Goal: Transaction & Acquisition: Purchase product/service

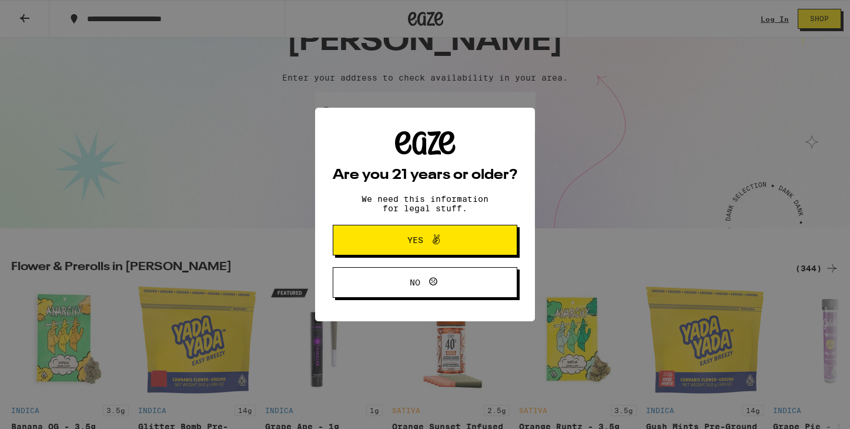
click at [425, 199] on p "We need this information for legal stuff." at bounding box center [425, 203] width 147 height 19
click at [411, 235] on span "Yes" at bounding box center [425, 239] width 89 height 15
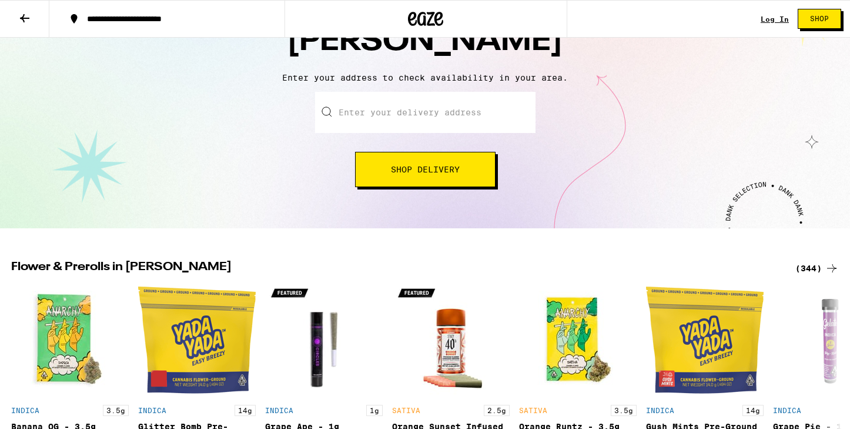
click at [362, 109] on input "Enter your delivery address" at bounding box center [425, 112] width 221 height 41
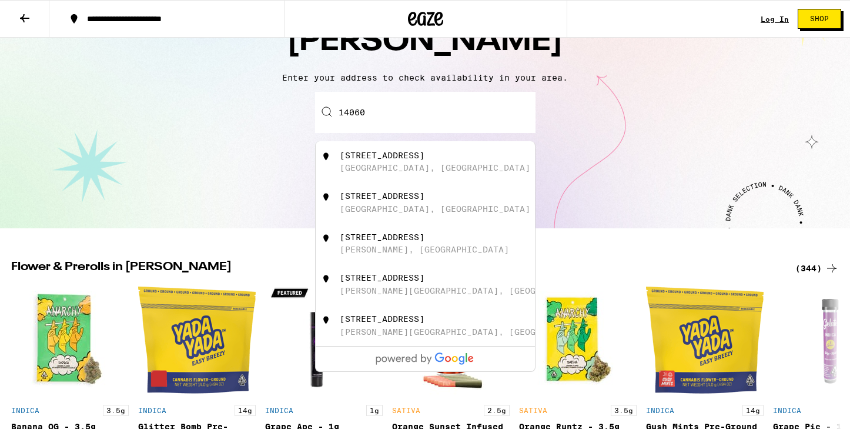
click at [389, 160] on div "[STREET_ADDRESS]" at bounding box center [382, 155] width 85 height 9
type input "[STREET_ADDRESS]"
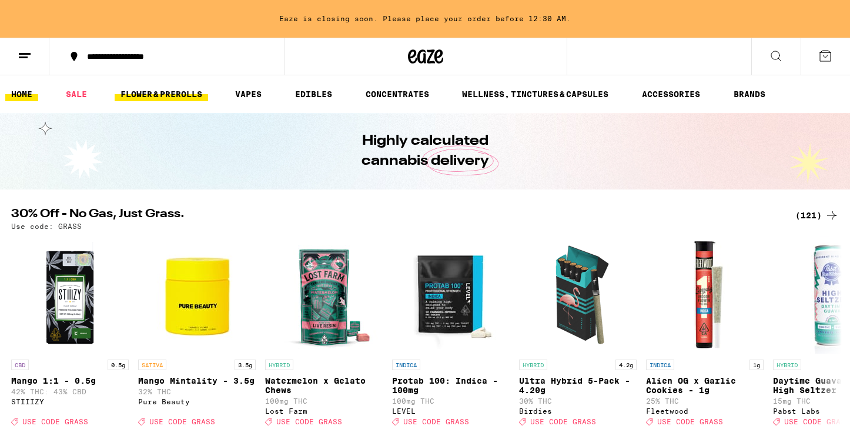
click at [180, 93] on link "FLOWER & PREROLLS" at bounding box center [162, 94] width 94 height 14
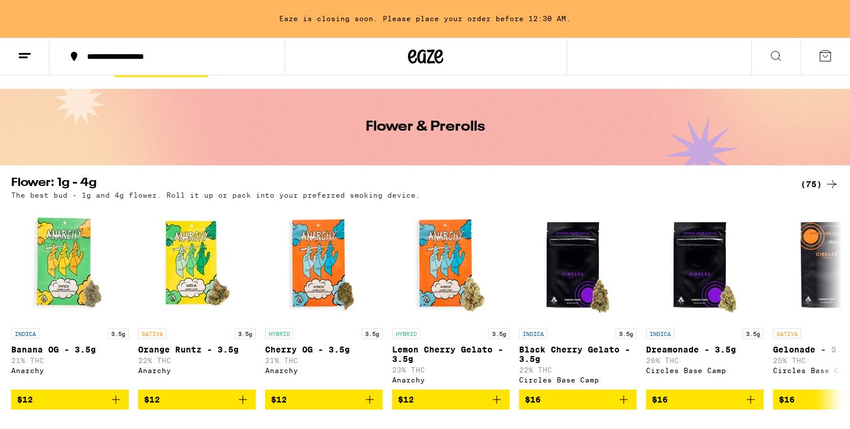
scroll to position [26, 0]
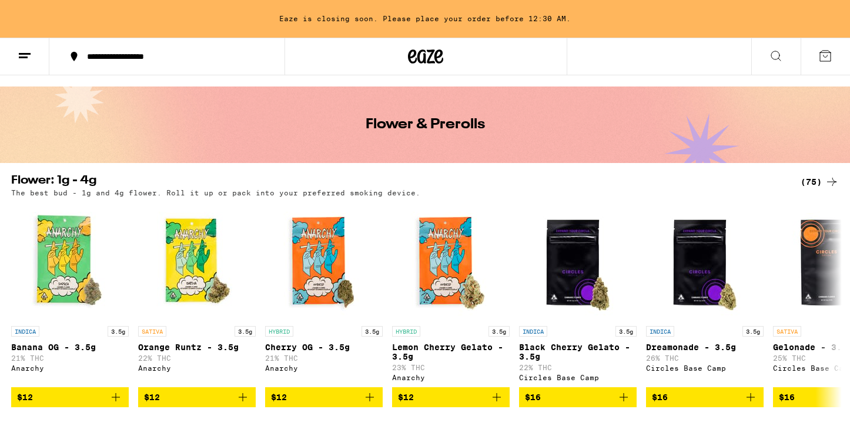
click at [809, 179] on div "(75)" at bounding box center [820, 182] width 38 height 14
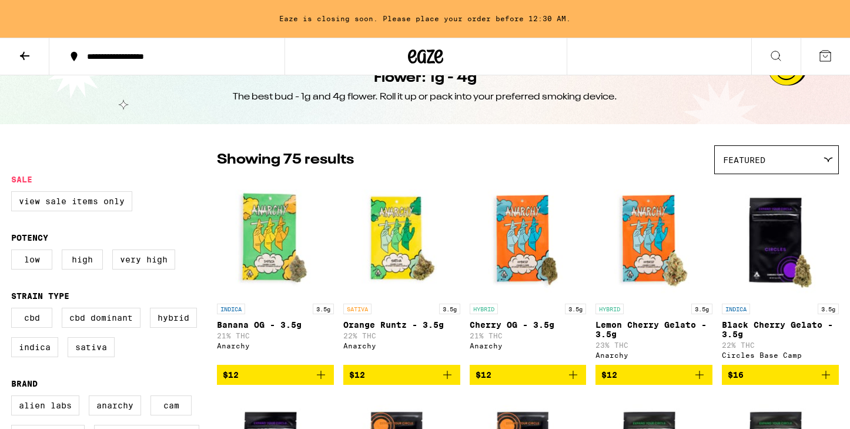
scroll to position [35, 0]
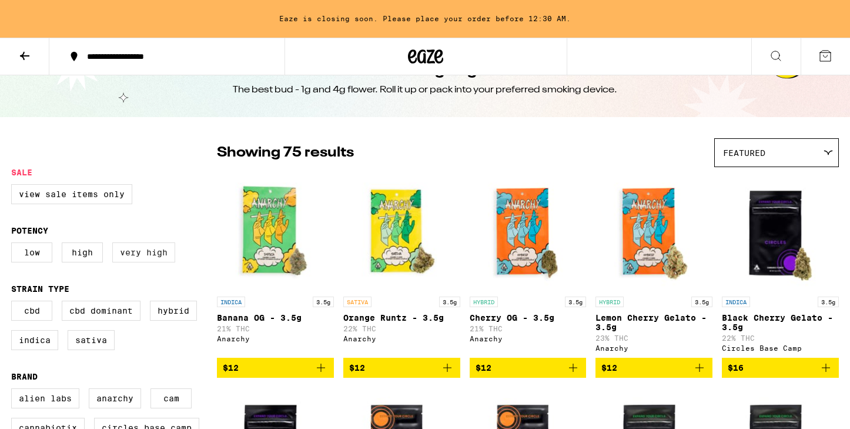
click at [133, 253] on label "Very High" at bounding box center [143, 252] width 63 height 20
click at [14, 245] on input "Very High" at bounding box center [14, 244] width 1 height 1
checkbox input "true"
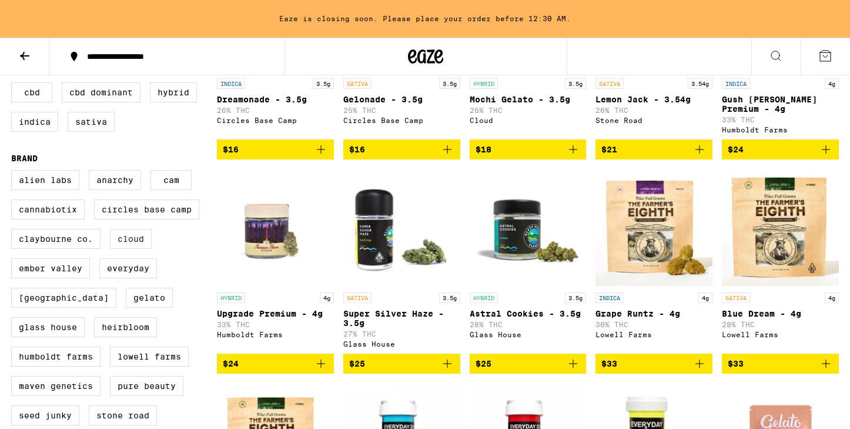
scroll to position [256, 0]
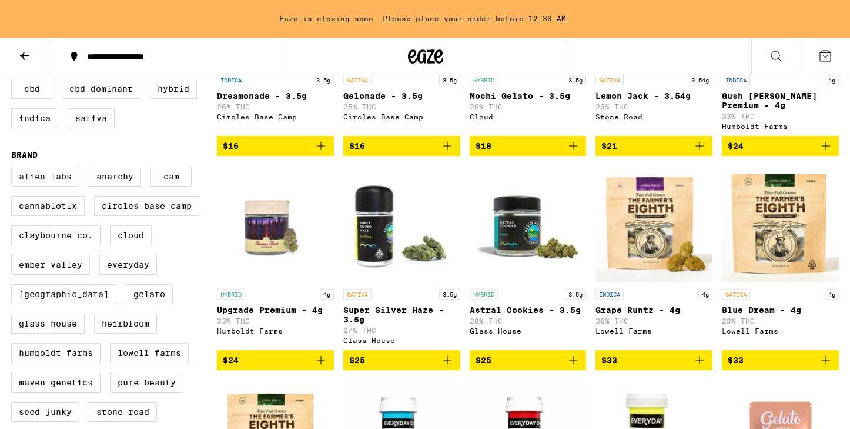
click at [32, 186] on label "Alien Labs" at bounding box center [45, 176] width 68 height 20
click at [14, 169] on input "Alien Labs" at bounding box center [14, 168] width 1 height 1
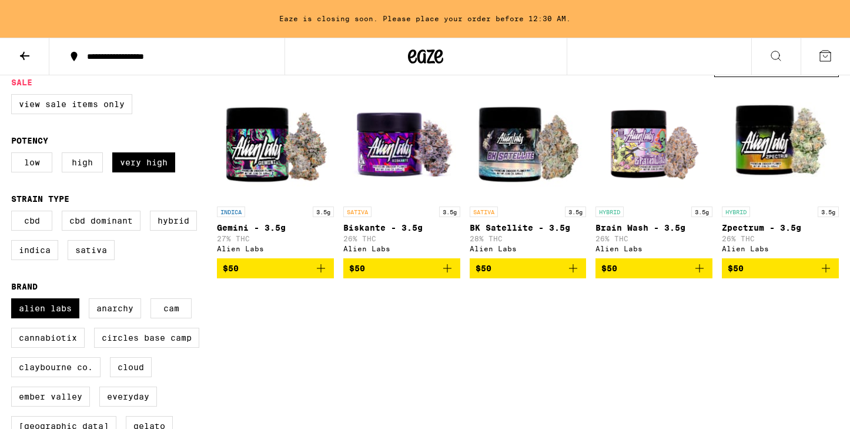
scroll to position [128, 0]
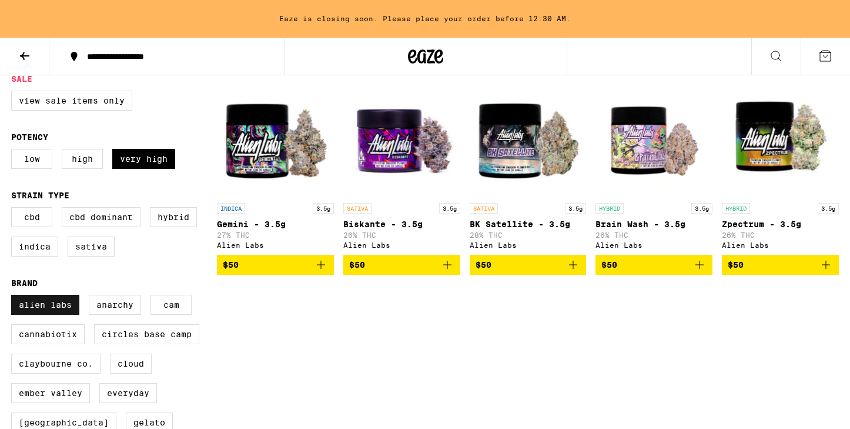
click at [41, 309] on label "Alien Labs" at bounding box center [45, 305] width 68 height 20
click at [14, 297] on input "Alien Labs" at bounding box center [14, 296] width 1 height 1
checkbox input "false"
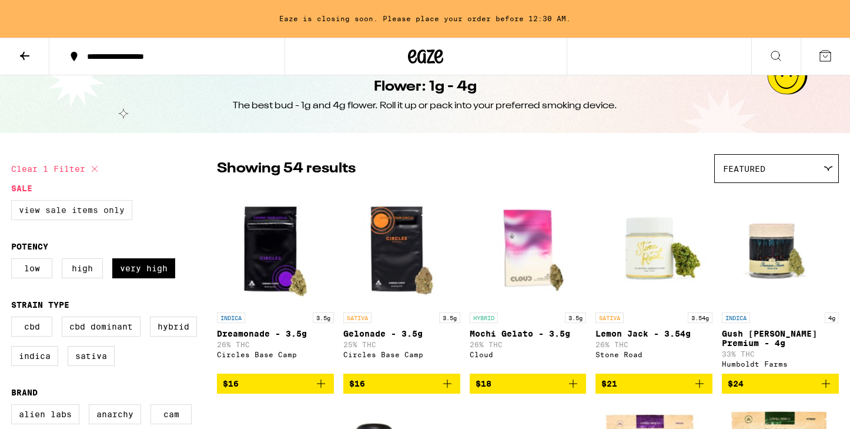
scroll to position [19, 0]
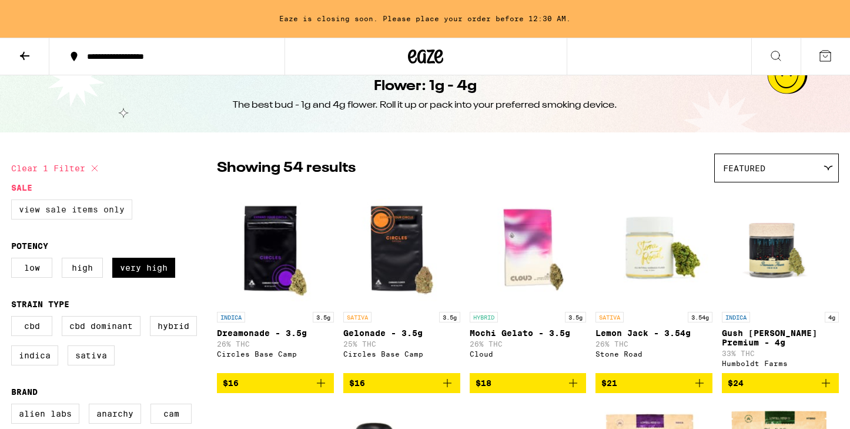
click at [29, 210] on label "View Sale Items Only" at bounding box center [71, 209] width 121 height 20
click at [14, 202] on input "View Sale Items Only" at bounding box center [14, 201] width 1 height 1
checkbox input "true"
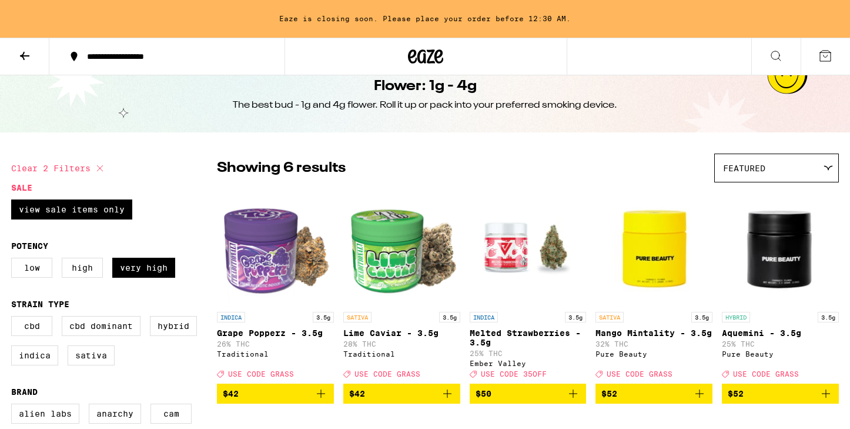
click at [749, 163] on span "Featured" at bounding box center [744, 167] width 42 height 9
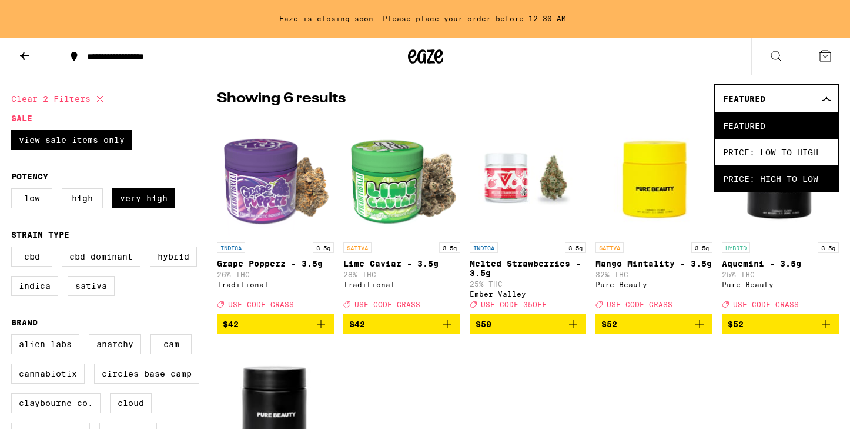
scroll to position [99, 0]
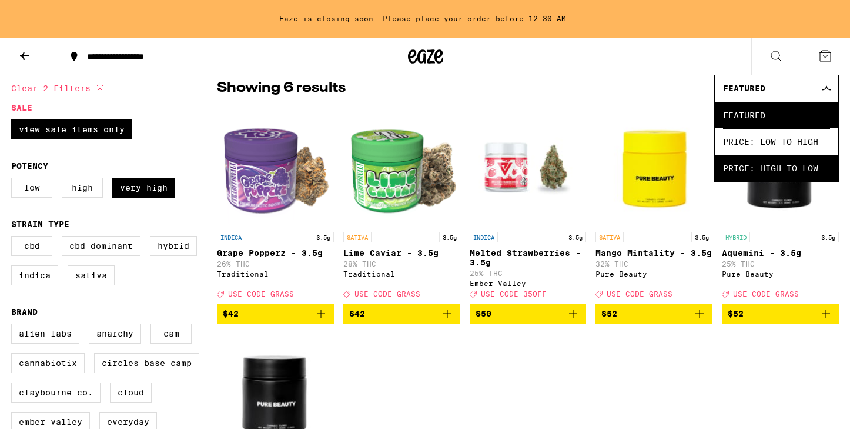
click at [769, 173] on span "Price: High to Low" at bounding box center [776, 168] width 107 height 26
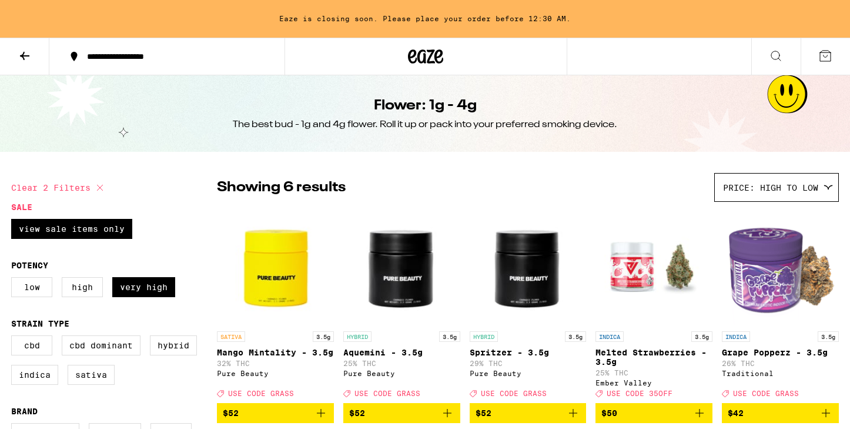
click at [26, 59] on icon at bounding box center [25, 56] width 14 height 14
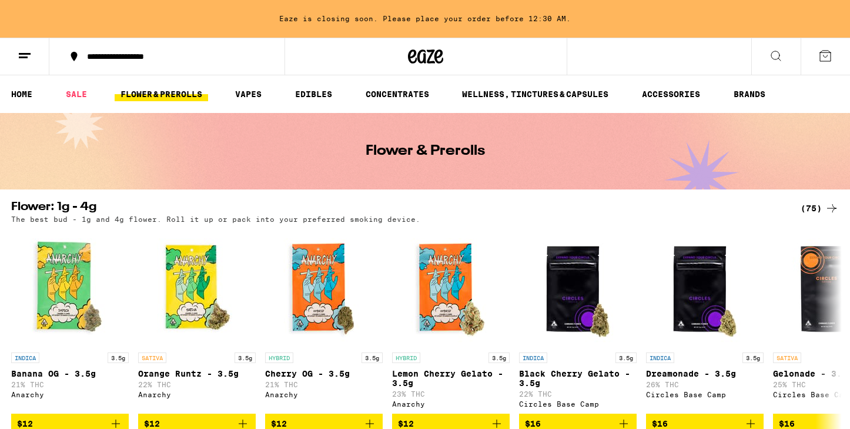
click at [135, 96] on link "FLOWER & PREROLLS" at bounding box center [162, 94] width 94 height 14
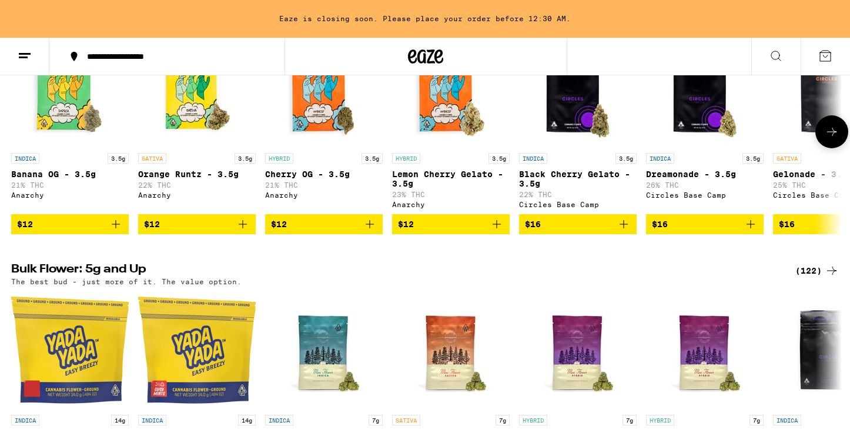
scroll to position [199, 0]
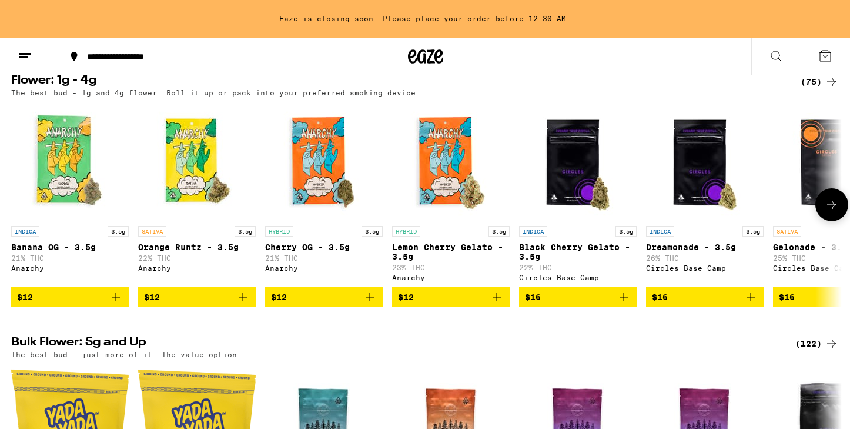
scroll to position [138, 0]
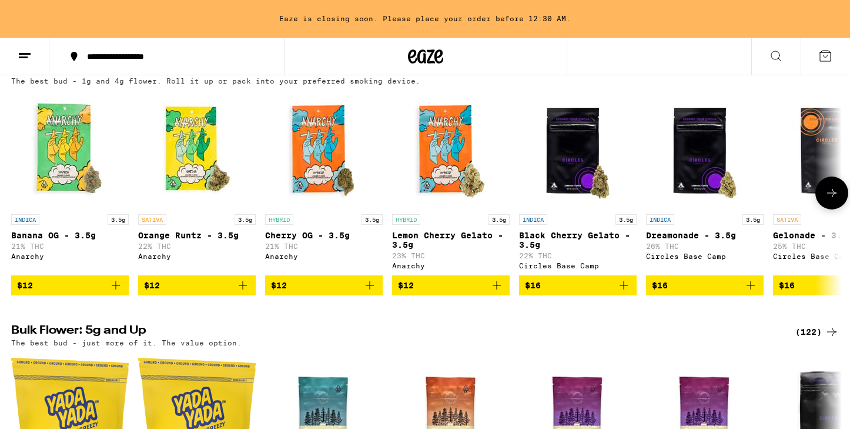
click at [827, 192] on icon at bounding box center [832, 193] width 14 height 14
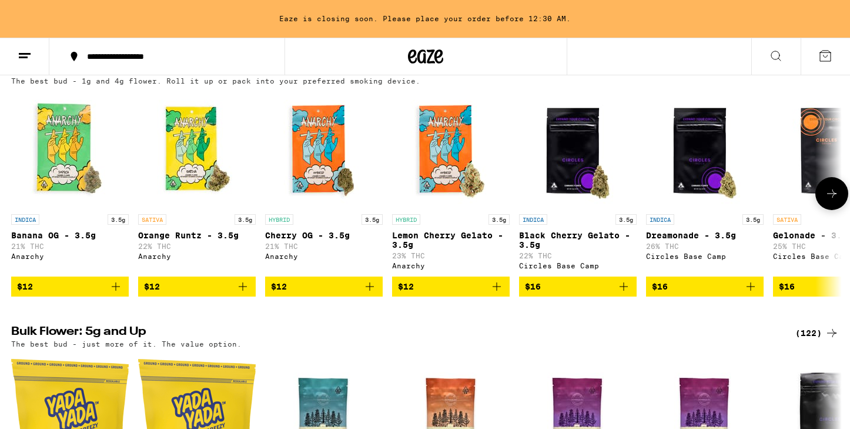
scroll to position [0, 700]
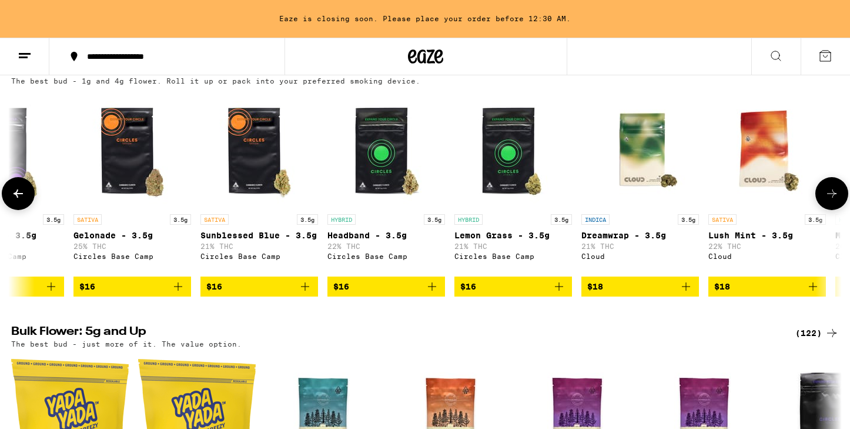
click at [827, 193] on icon at bounding box center [832, 193] width 14 height 14
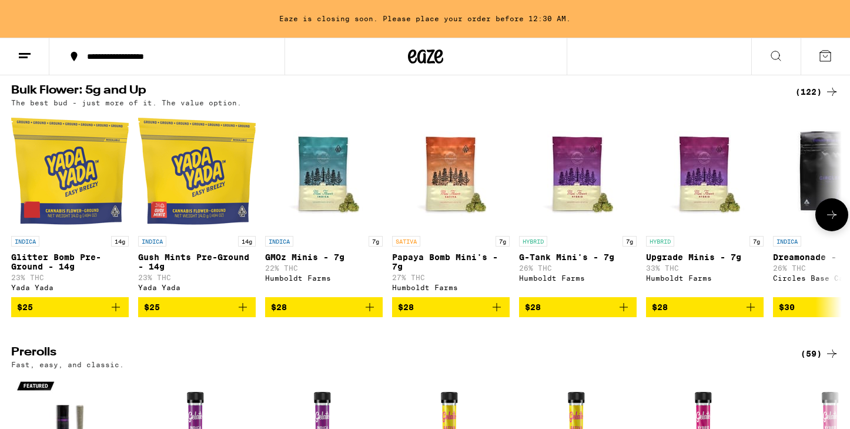
scroll to position [0, 0]
click at [669, 272] on p "33% THC" at bounding box center [705, 268] width 118 height 8
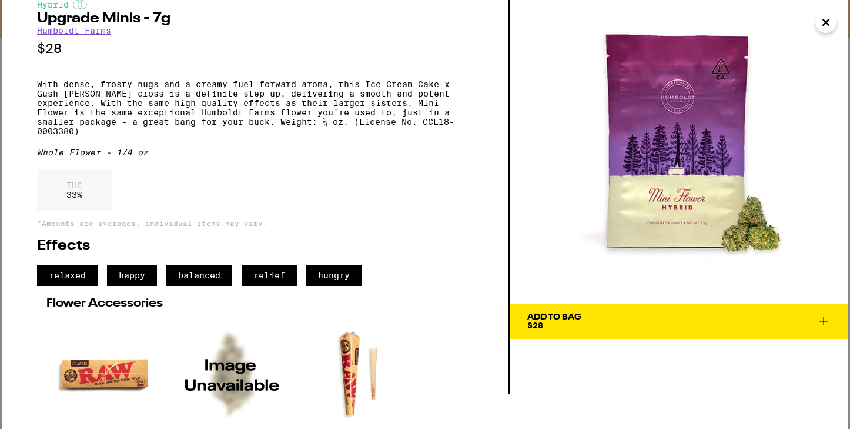
scroll to position [48, 0]
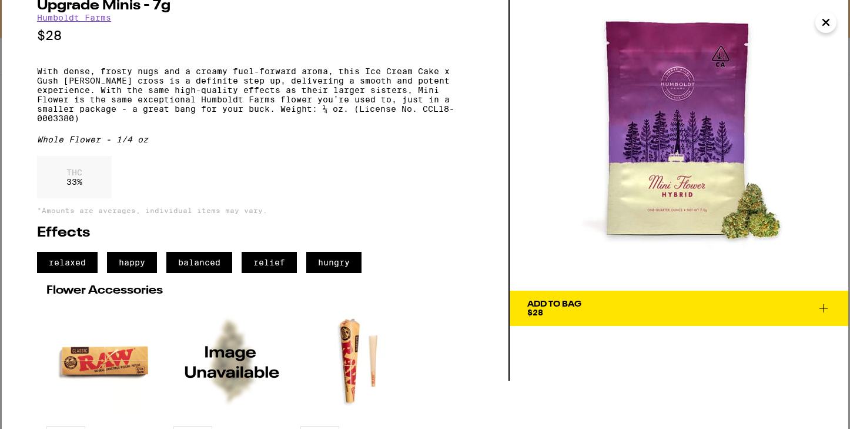
click at [584, 299] on button "Add To Bag $28" at bounding box center [679, 308] width 339 height 35
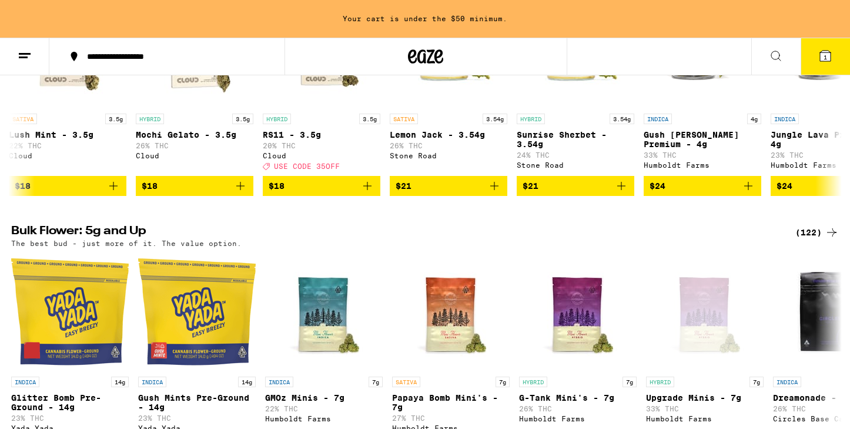
scroll to position [185, 0]
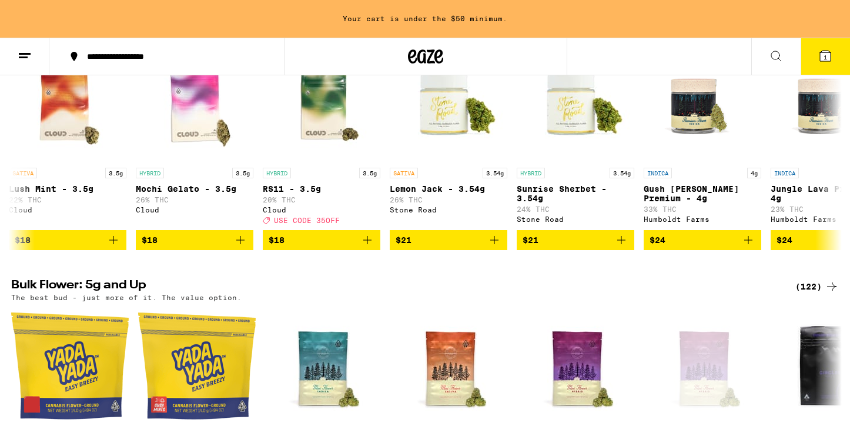
click at [820, 44] on button "1" at bounding box center [825, 56] width 49 height 36
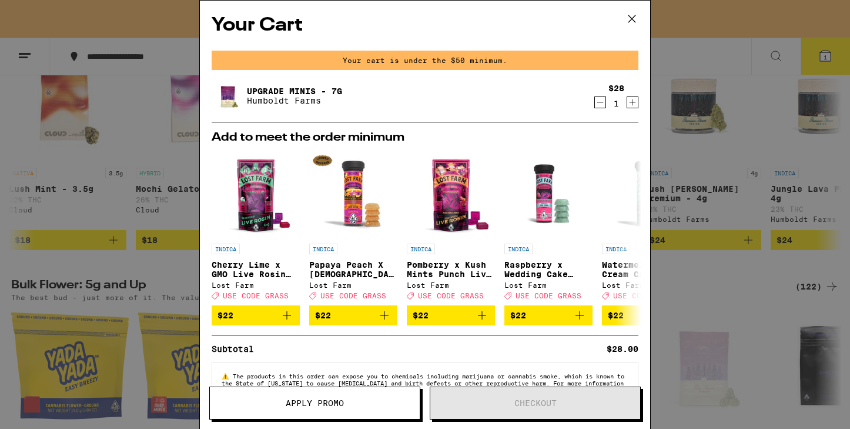
click at [633, 101] on icon "Increment" at bounding box center [633, 102] width 11 height 14
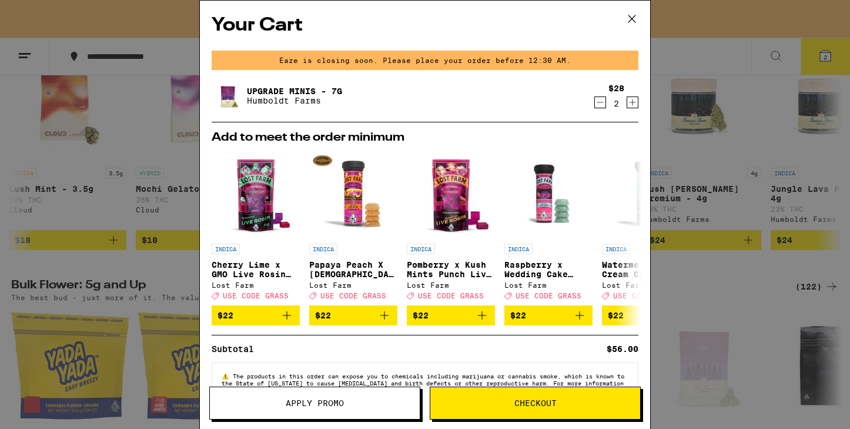
click at [105, 12] on div "Your Cart Eaze is closing soon. Please place your order before 12:30 AM. Upgrad…" at bounding box center [425, 214] width 850 height 429
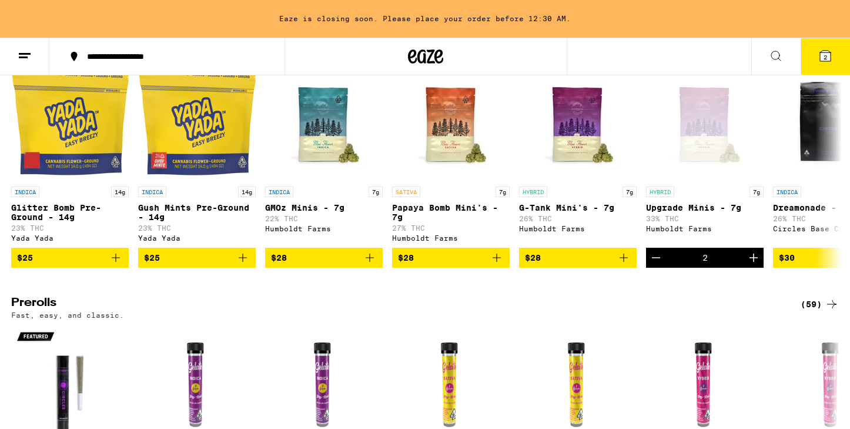
scroll to position [436, 0]
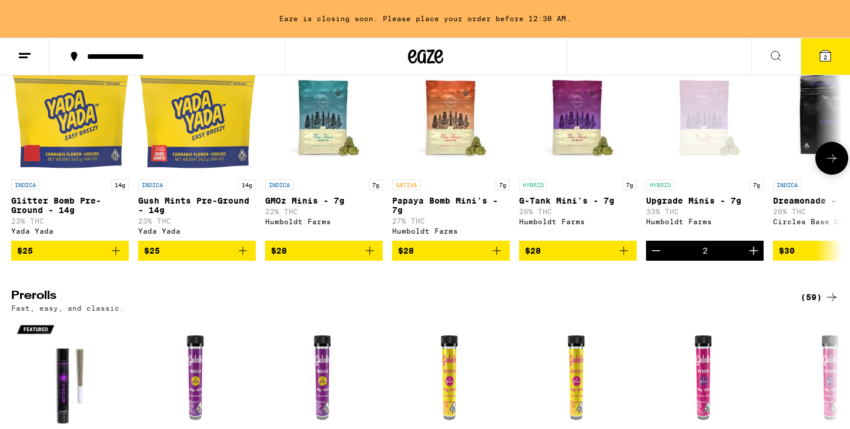
click at [825, 172] on button at bounding box center [832, 158] width 33 height 33
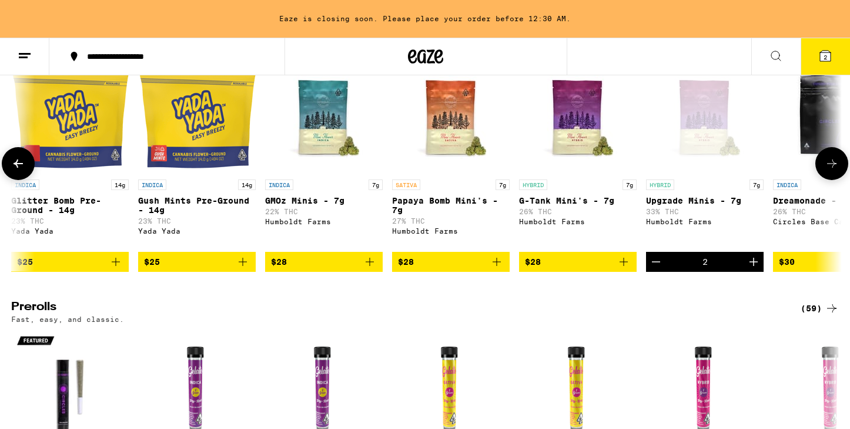
scroll to position [0, 700]
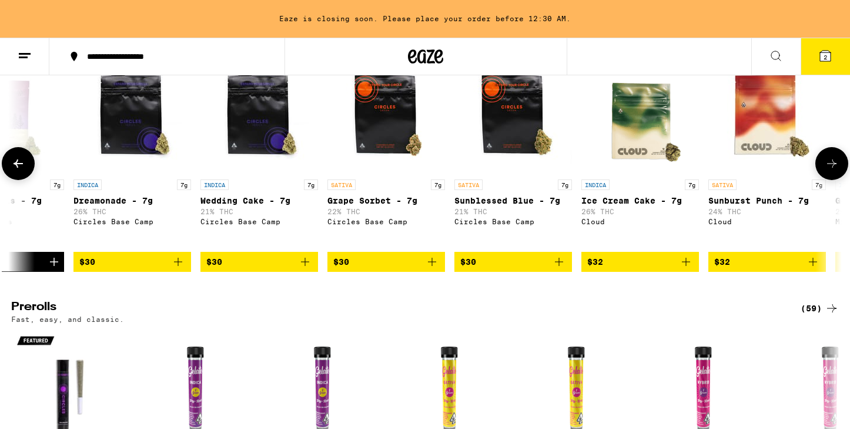
click at [826, 171] on icon at bounding box center [832, 163] width 14 height 14
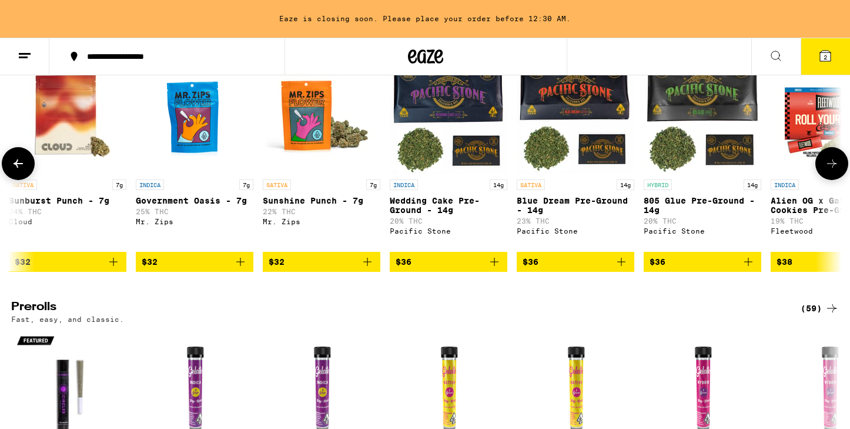
scroll to position [0, 0]
click at [832, 171] on icon at bounding box center [832, 163] width 14 height 14
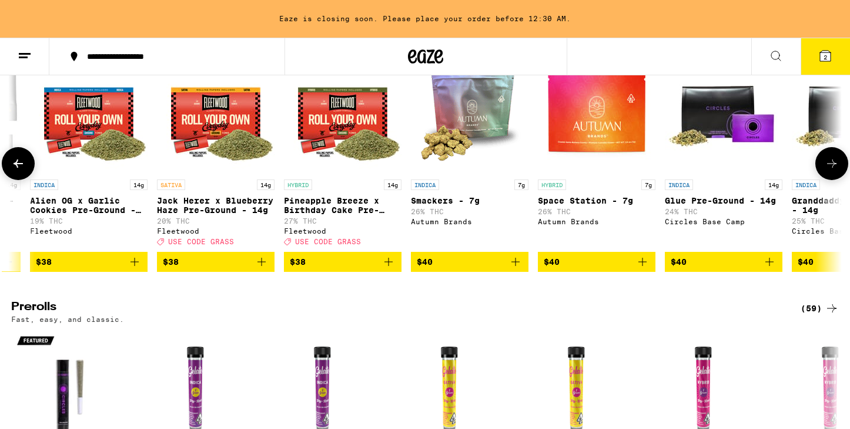
scroll to position [0, 2144]
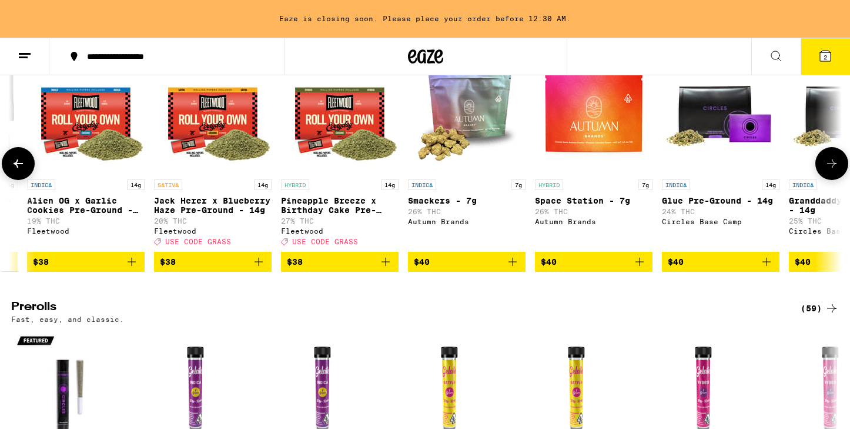
click at [835, 171] on icon at bounding box center [832, 163] width 14 height 14
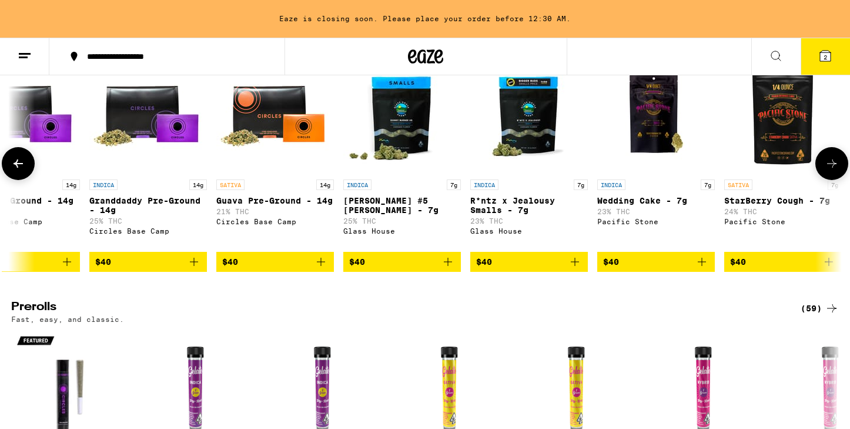
click at [833, 168] on icon at bounding box center [831, 163] width 9 height 8
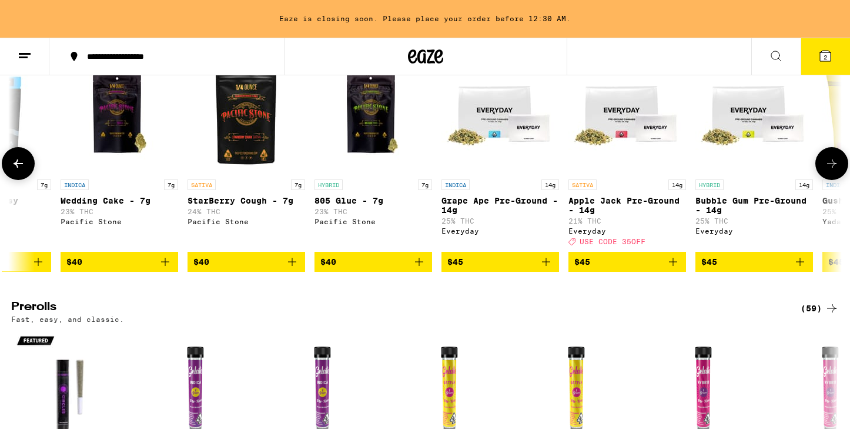
scroll to position [0, 3543]
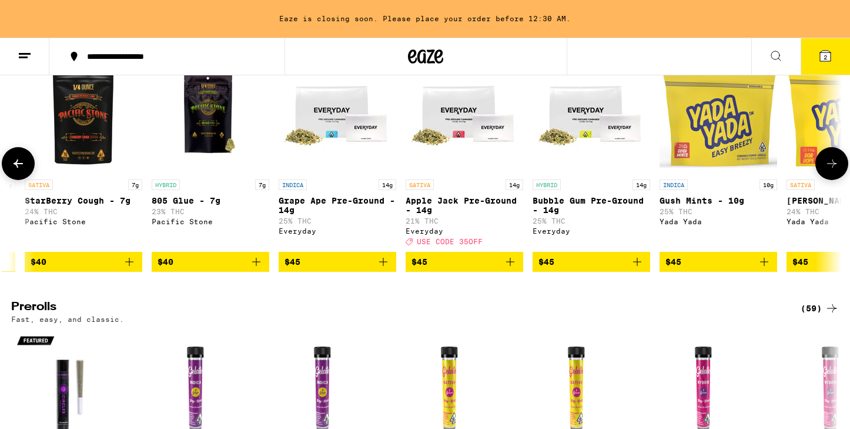
click at [825, 171] on icon at bounding box center [832, 163] width 14 height 14
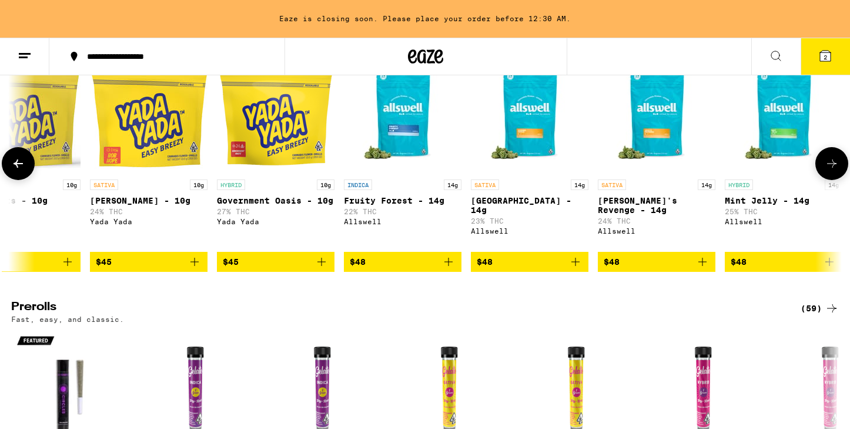
scroll to position [0, 4243]
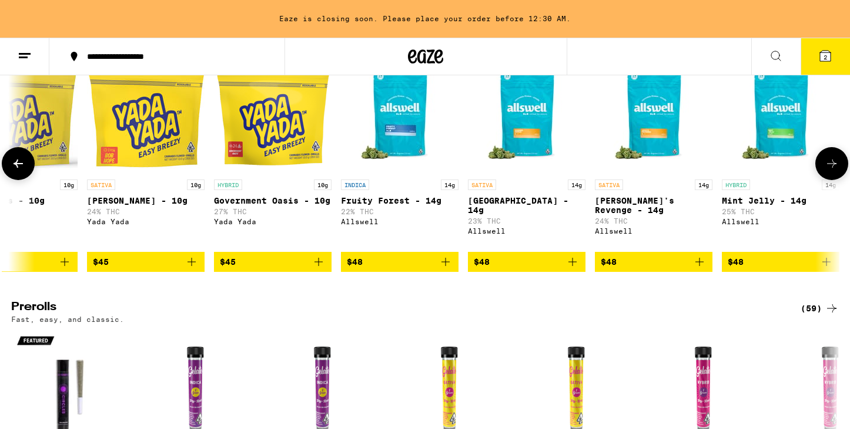
click at [823, 171] on button at bounding box center [832, 163] width 33 height 33
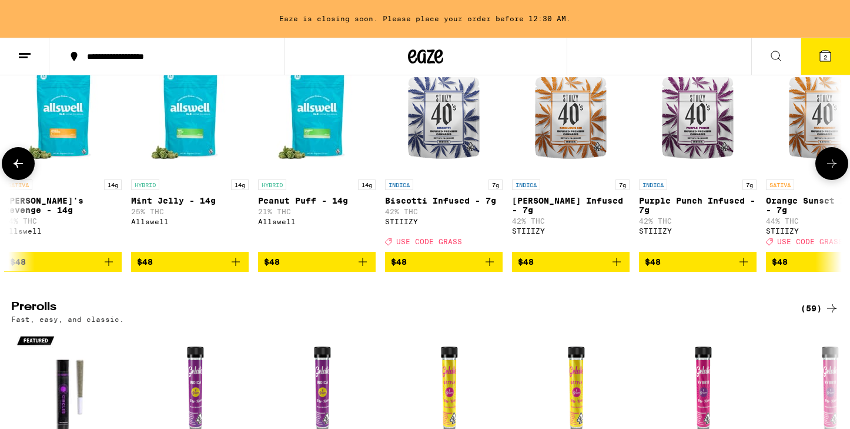
scroll to position [0, 4943]
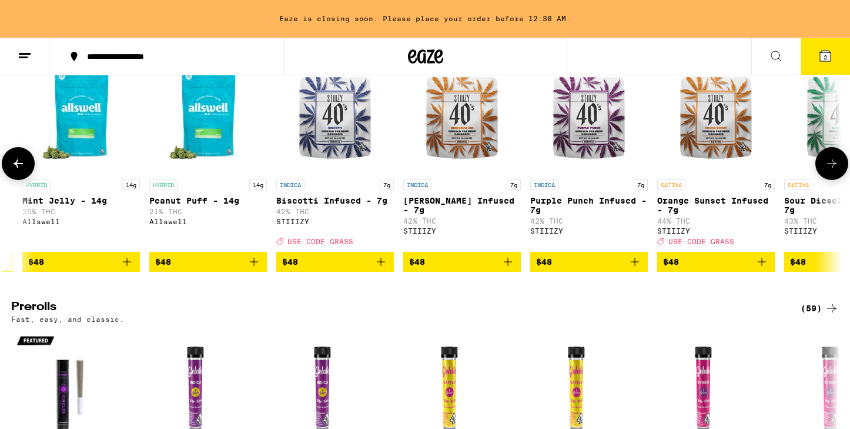
click at [827, 171] on icon at bounding box center [832, 163] width 14 height 14
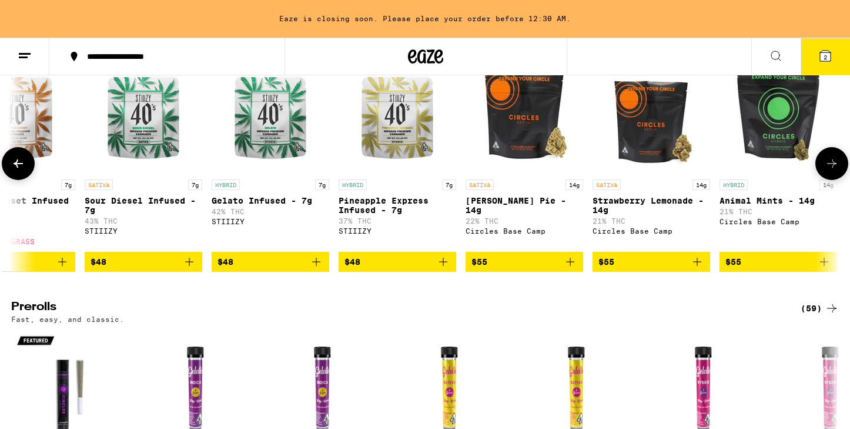
click at [835, 171] on icon at bounding box center [832, 163] width 14 height 14
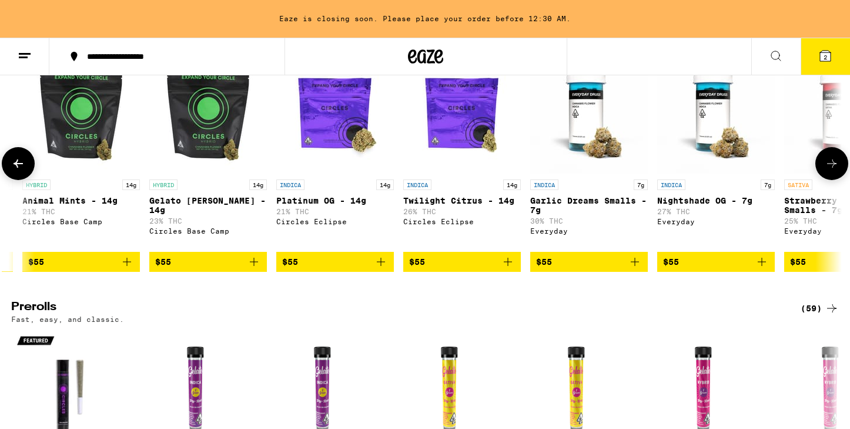
scroll to position [0, 6343]
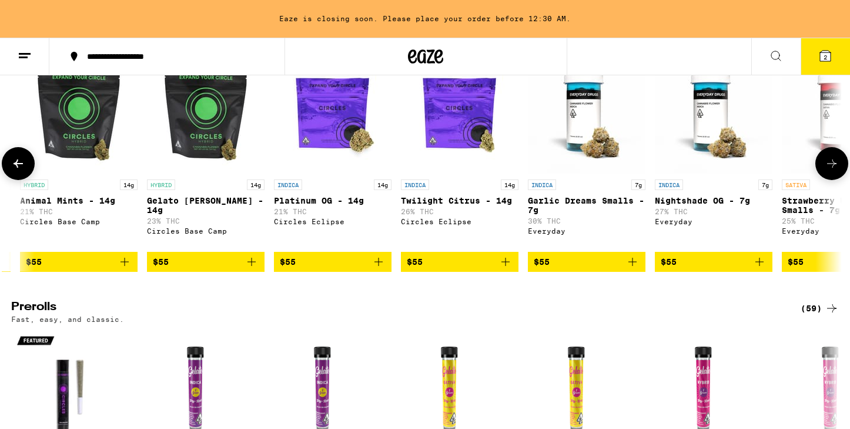
click at [835, 171] on icon at bounding box center [832, 163] width 14 height 14
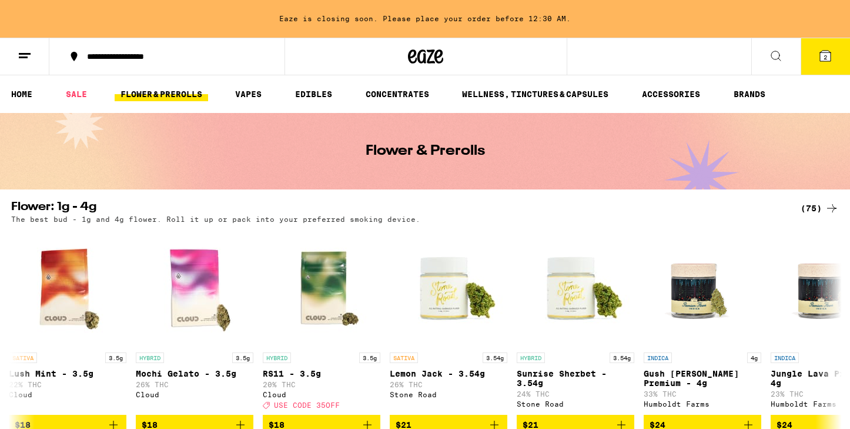
scroll to position [0, 0]
